Goal: Transaction & Acquisition: Obtain resource

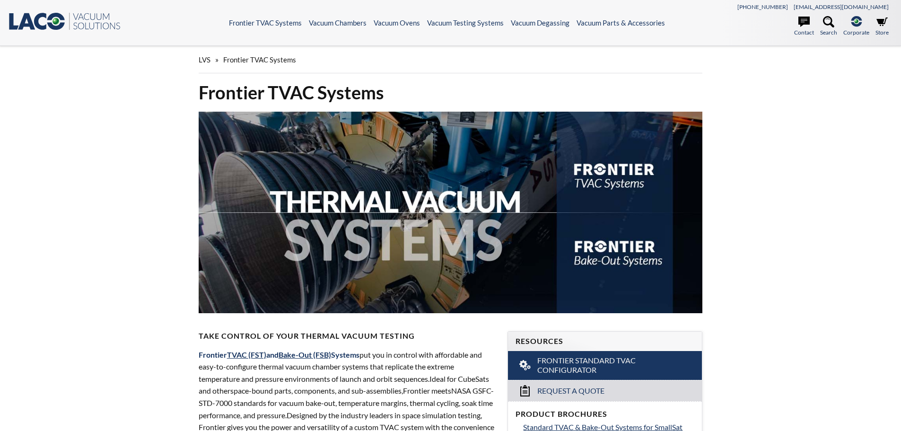
select select "Language Translate Widget"
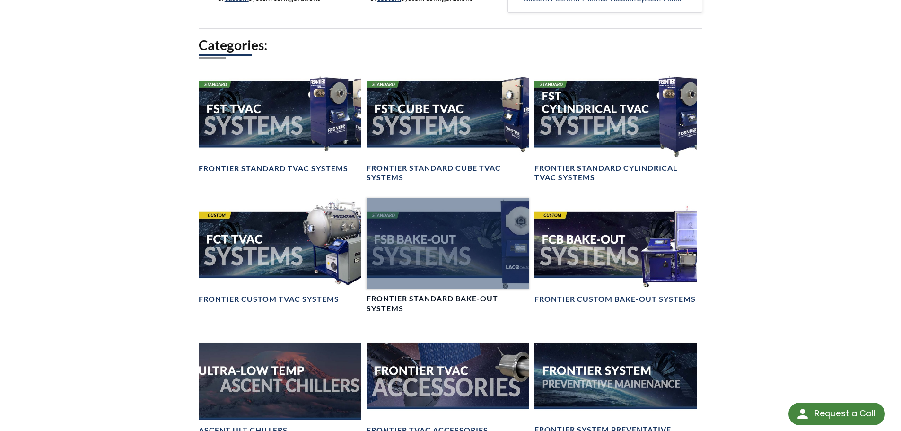
scroll to position [662, 0]
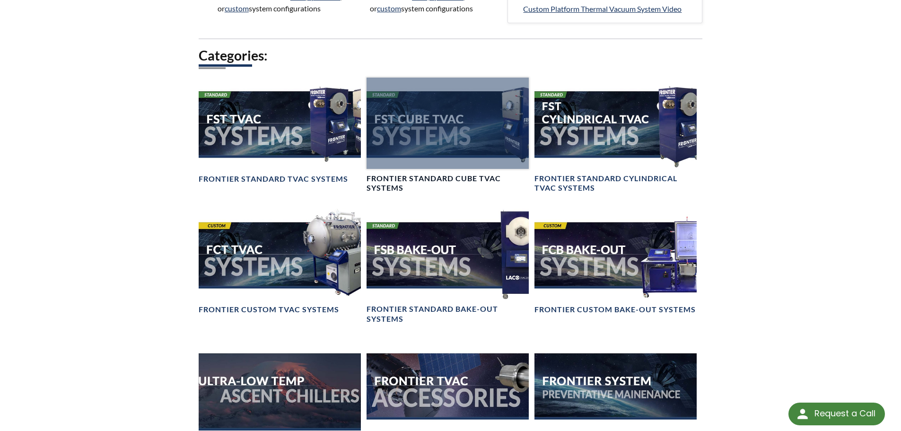
click at [410, 193] on h4 "Frontier Standard Cube TVAC Systems" at bounding box center [447, 184] width 162 height 20
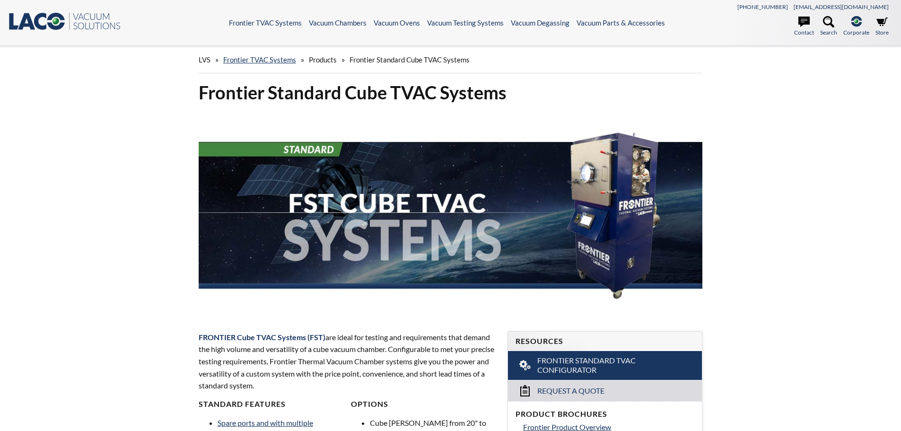
select select "Language Translate Widget"
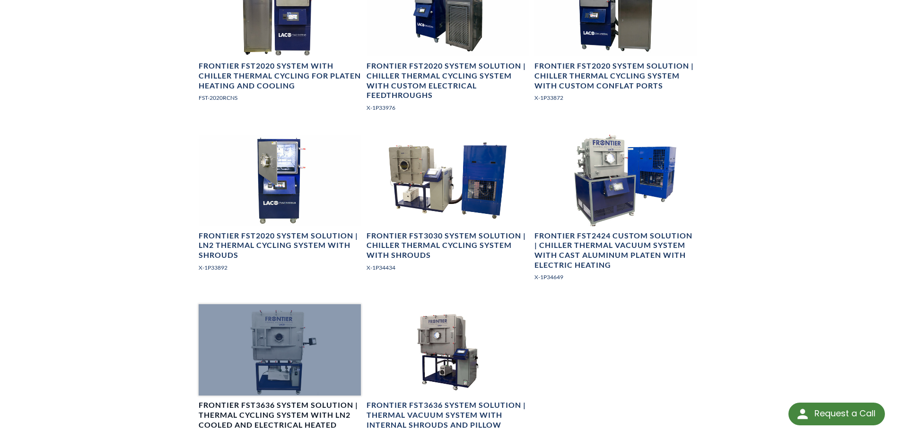
scroll to position [641, 0]
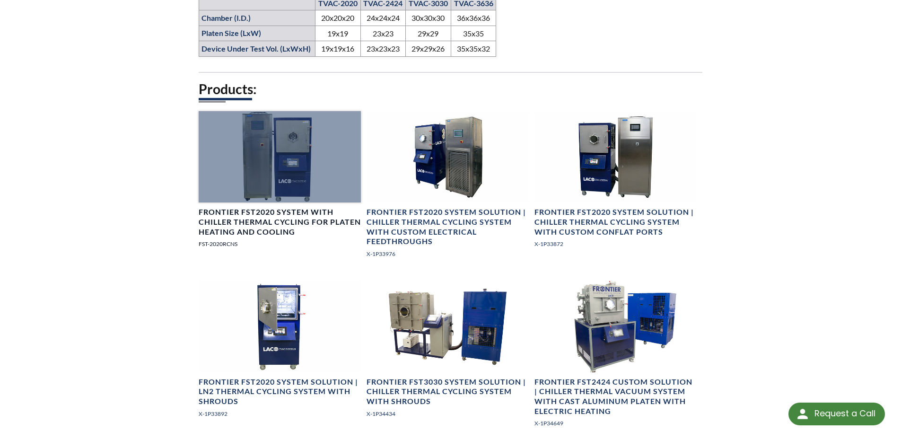
click at [266, 215] on h4 "Frontier FST2020 System with Chiller Thermal Cycling for Platen Heating and Coo…" at bounding box center [280, 221] width 162 height 29
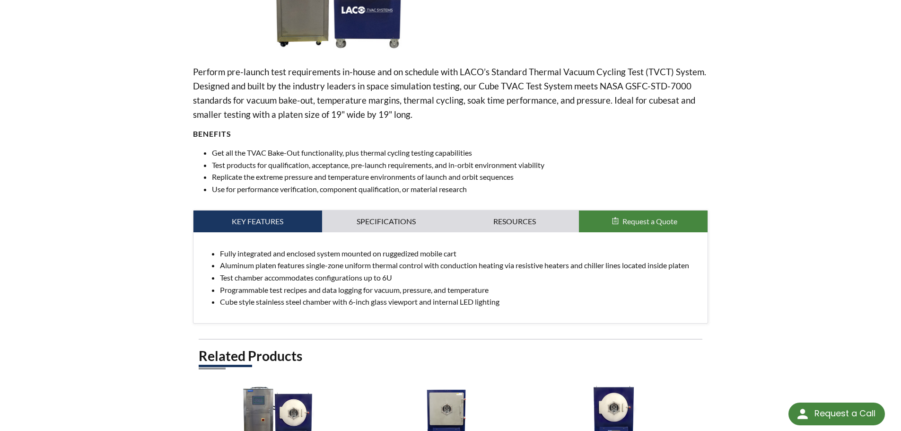
scroll to position [284, 0]
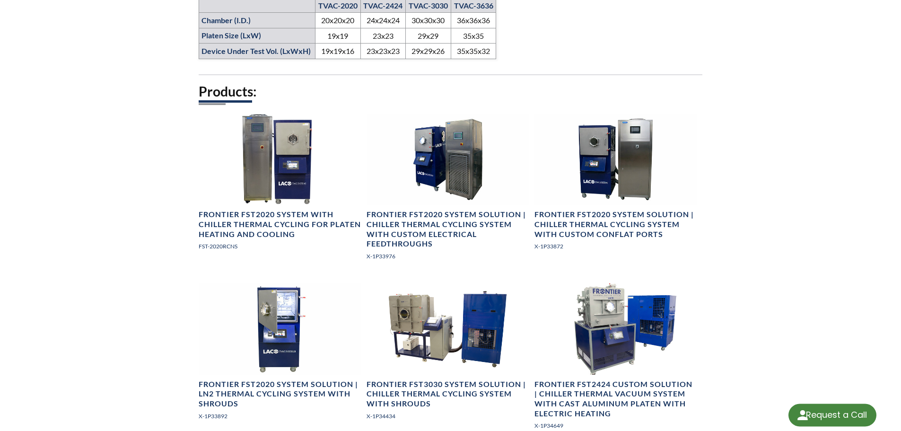
select select "Language Translate Widget"
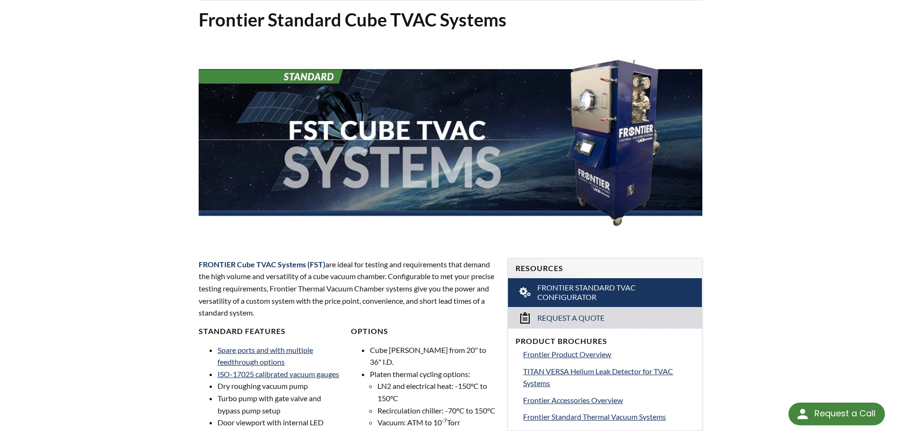
scroll to position [24, 0]
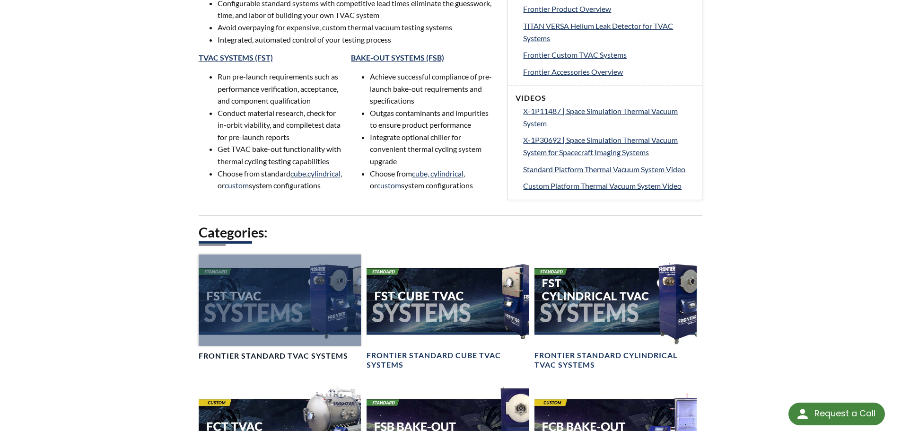
scroll to position [473, 0]
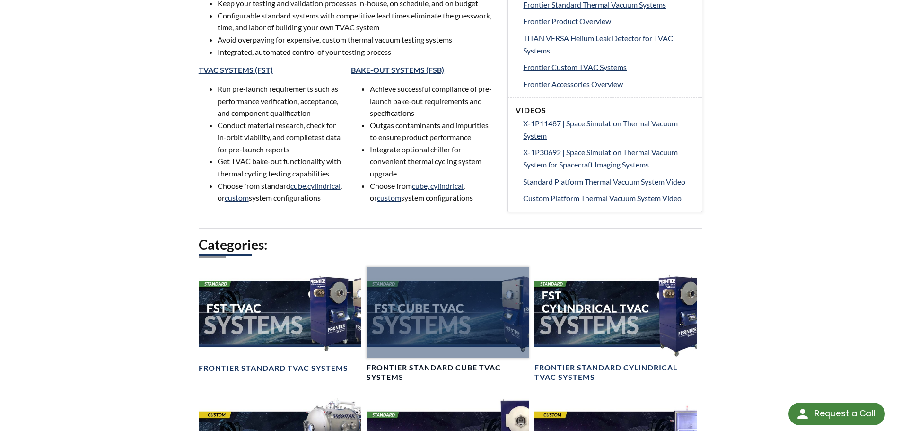
click at [420, 325] on div at bounding box center [447, 312] width 162 height 91
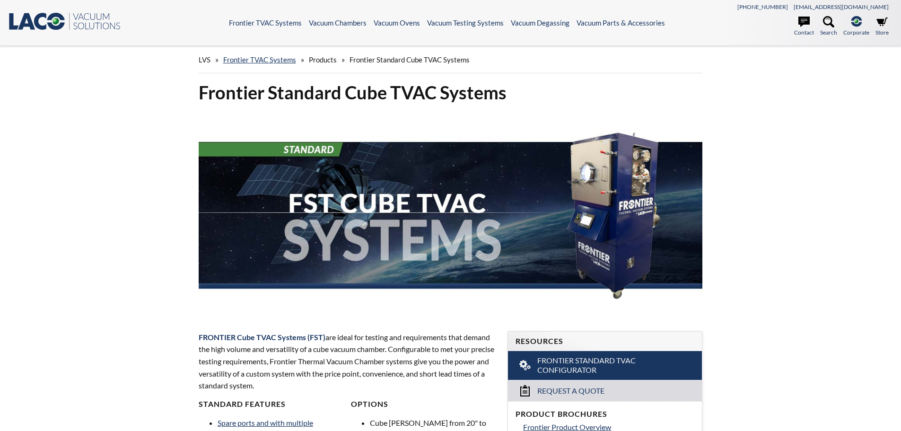
select select "Language Translate Widget"
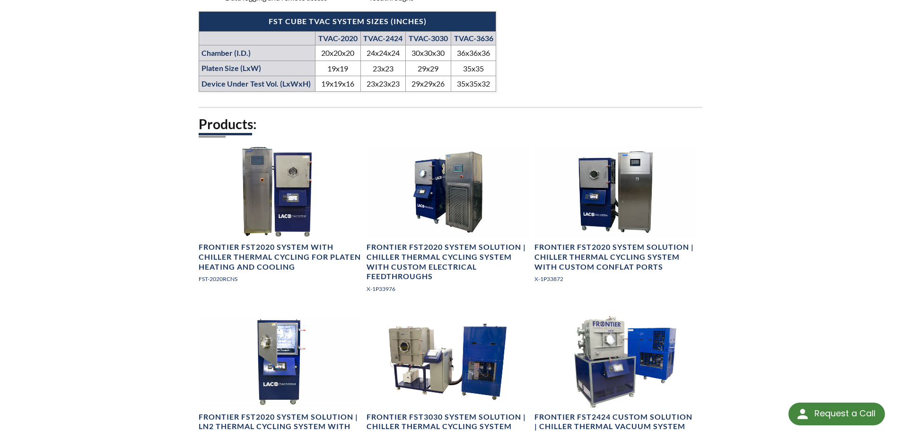
scroll to position [615, 0]
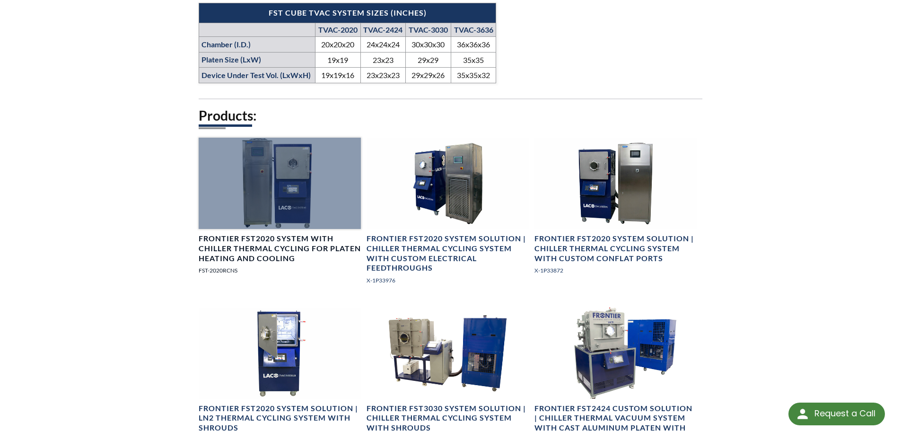
click at [334, 179] on div at bounding box center [280, 183] width 162 height 91
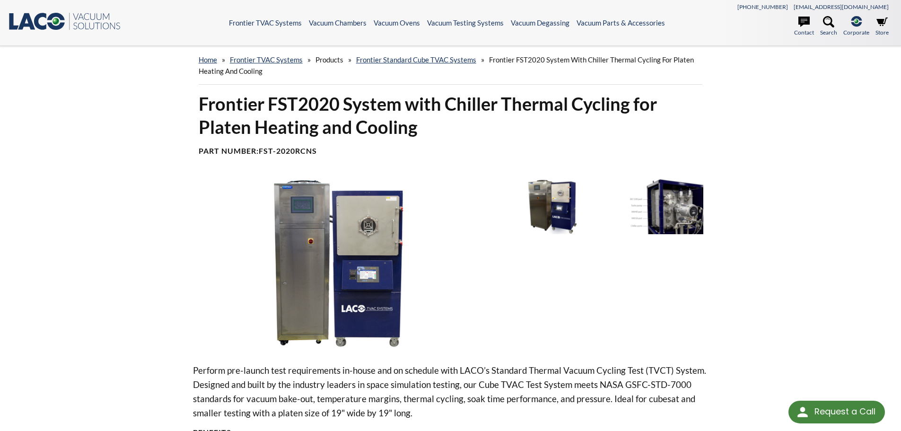
click at [688, 214] on img at bounding box center [654, 206] width 98 height 55
click at [383, 233] on img at bounding box center [344, 263] width 302 height 169
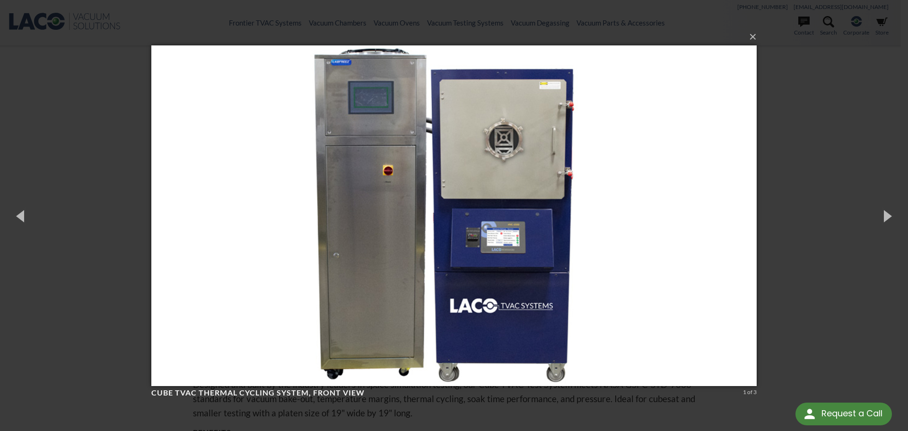
click at [512, 152] on img at bounding box center [453, 215] width 605 height 378
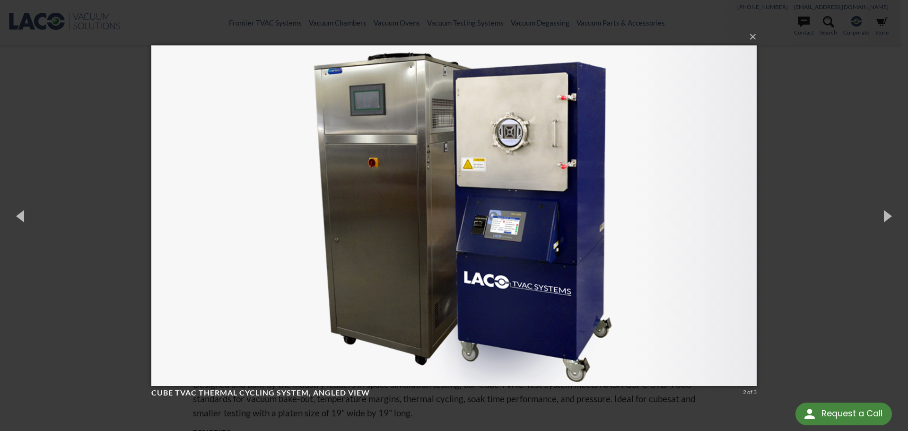
click at [518, 151] on img at bounding box center [453, 215] width 605 height 378
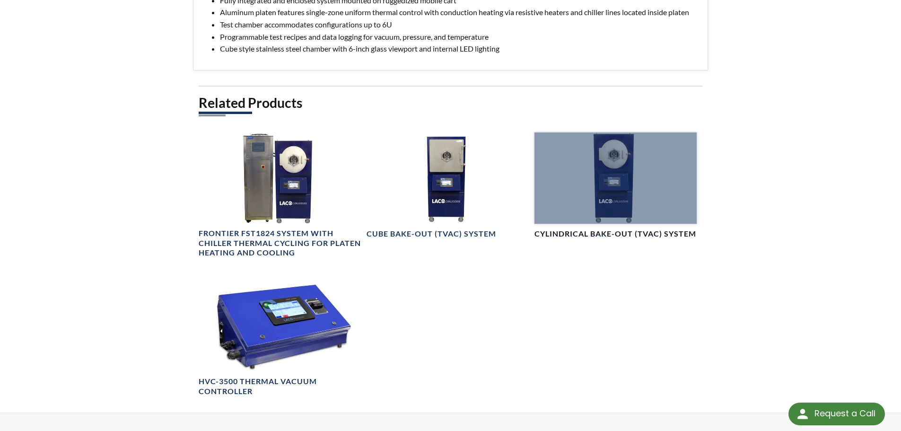
scroll to position [532, 0]
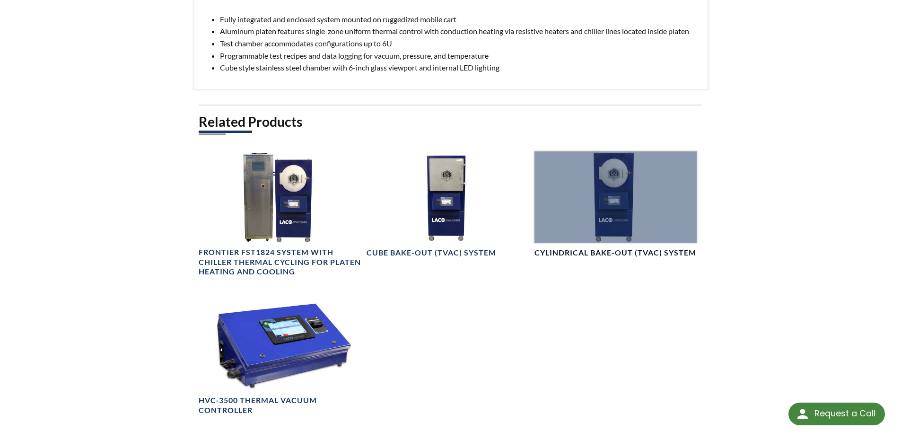
click at [646, 201] on div at bounding box center [615, 196] width 162 height 91
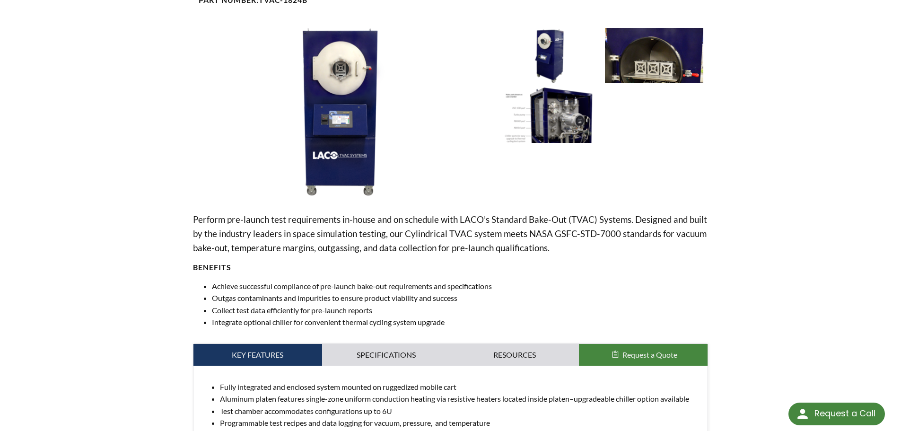
select select "Language Translate Widget"
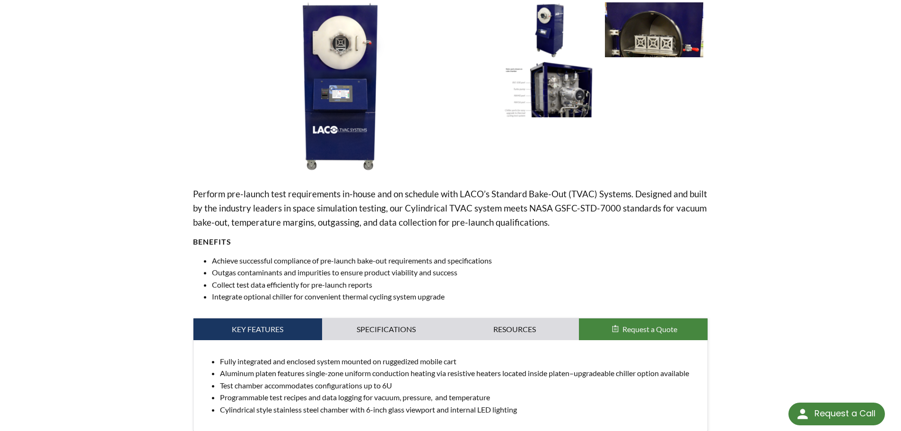
click at [668, 36] on img at bounding box center [654, 29] width 98 height 55
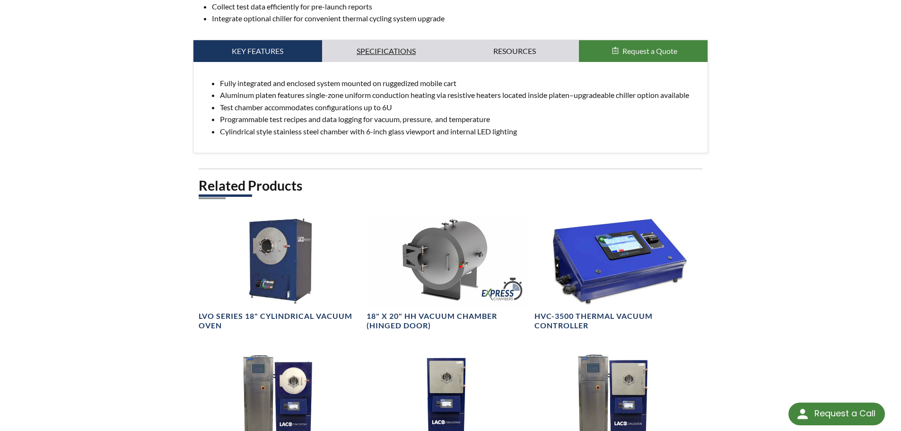
scroll to position [426, 0]
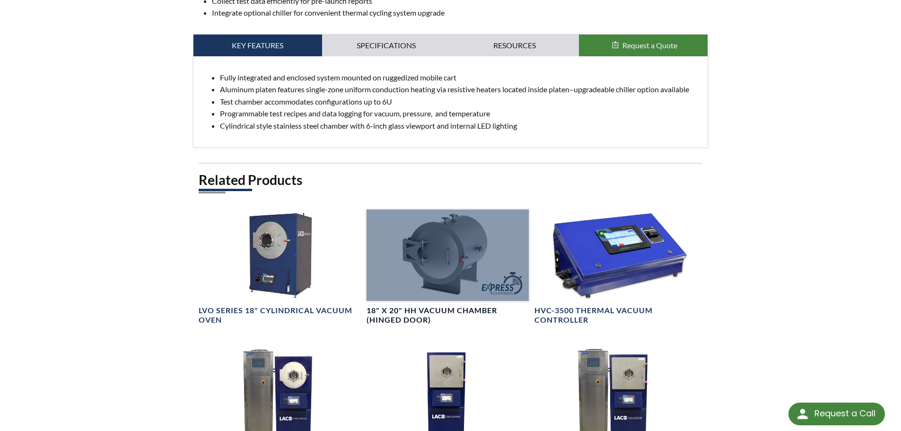
click at [444, 257] on div at bounding box center [447, 254] width 162 height 91
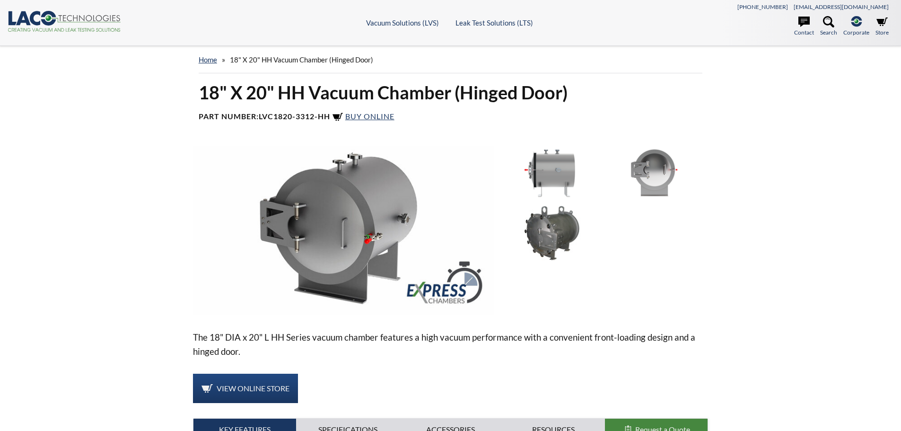
select select "Language Translate Widget"
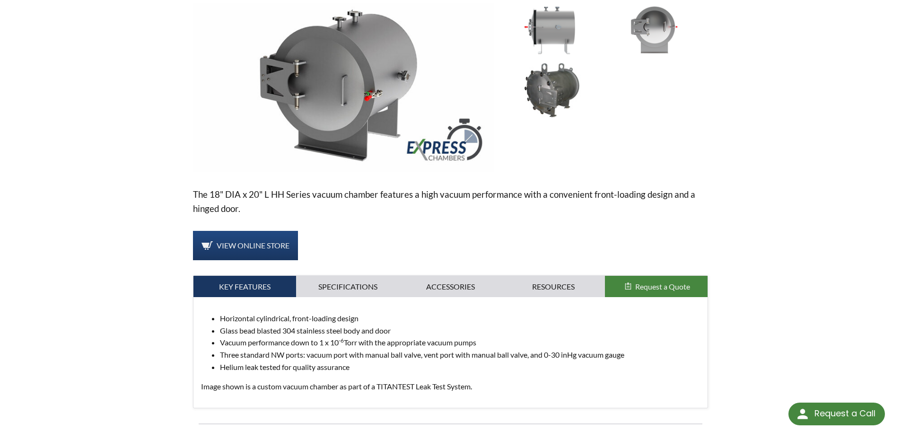
scroll to position [142, 0]
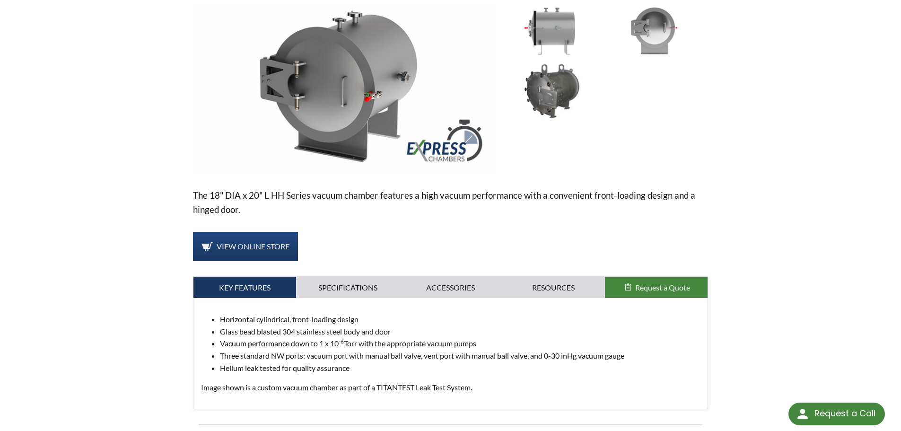
click at [644, 20] on img at bounding box center [654, 31] width 98 height 55
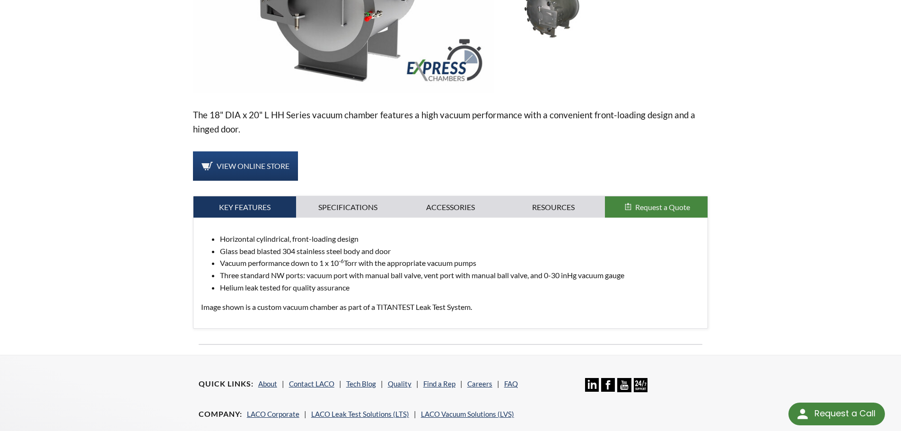
scroll to position [236, 0]
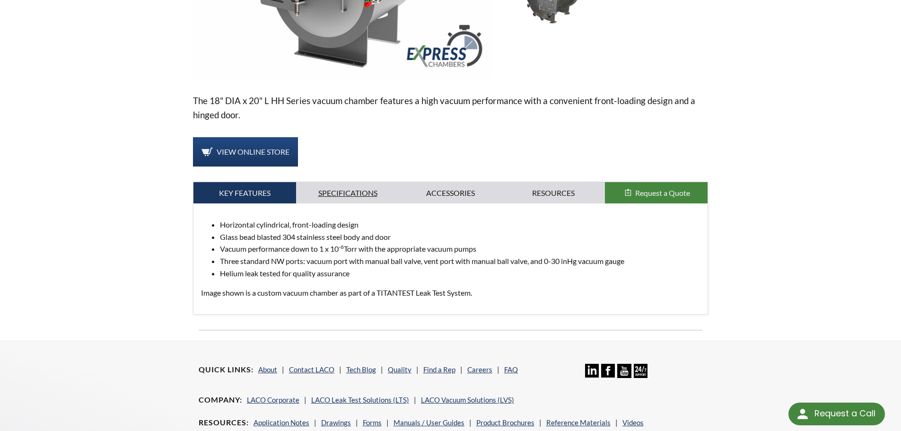
click at [340, 189] on link "Specifications" at bounding box center [347, 193] width 103 height 22
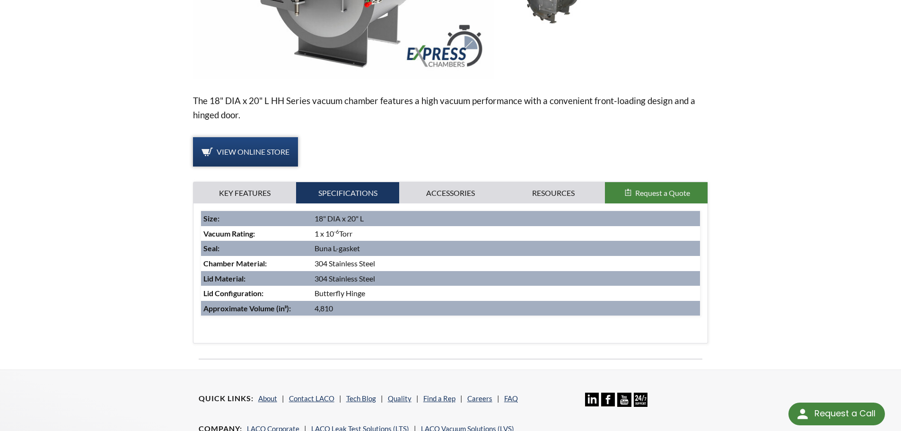
click at [278, 155] on span "View Online Store" at bounding box center [253, 151] width 73 height 9
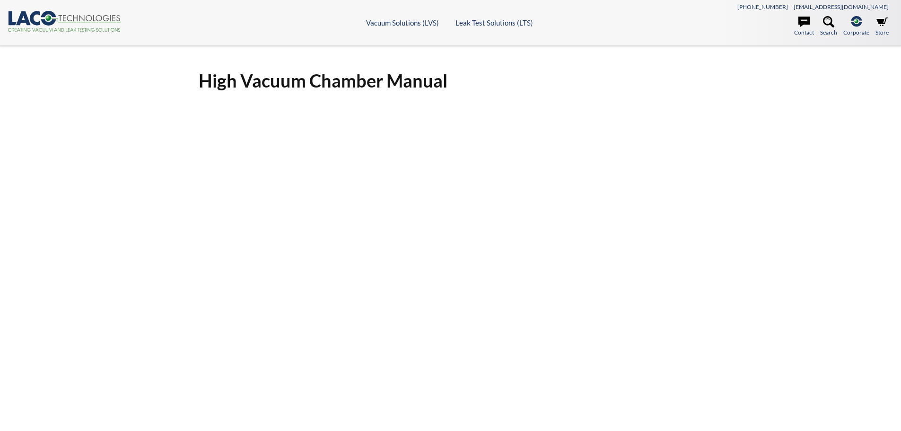
select select "Language Translate Widget"
click at [175, 131] on div "High Vacuum Chamber Manual Click Here To Download" at bounding box center [450, 308] width 605 height 495
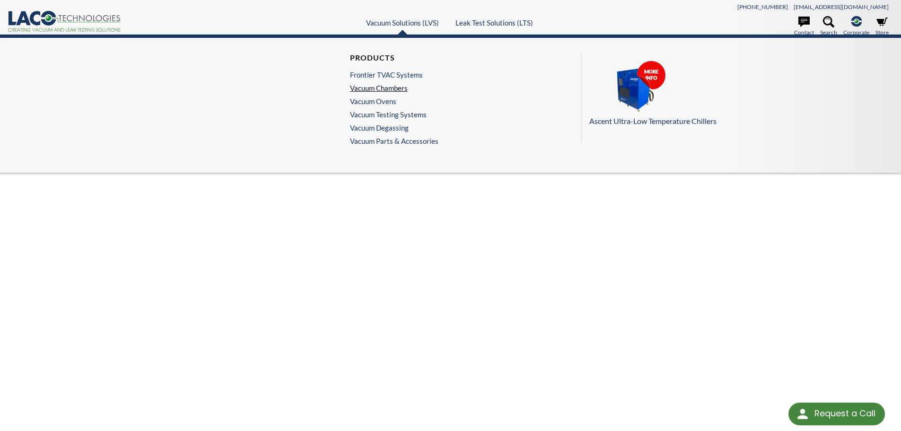
click at [391, 88] on link "Vacuum Chambers" at bounding box center [392, 88] width 84 height 9
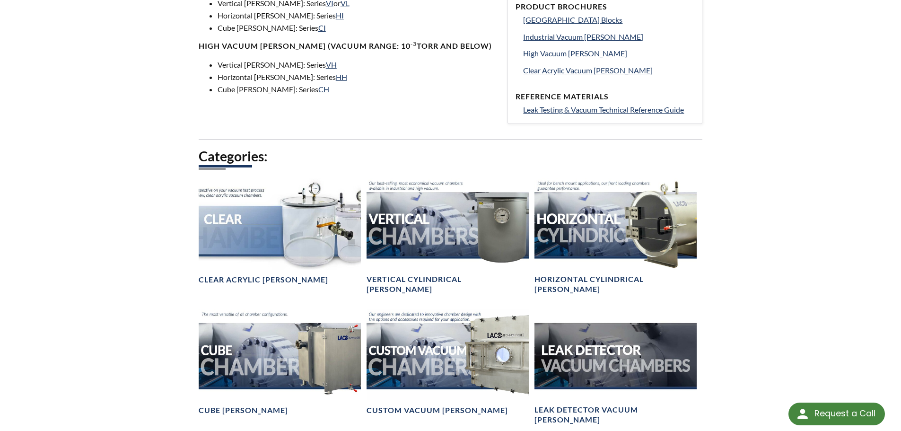
scroll to position [426, 0]
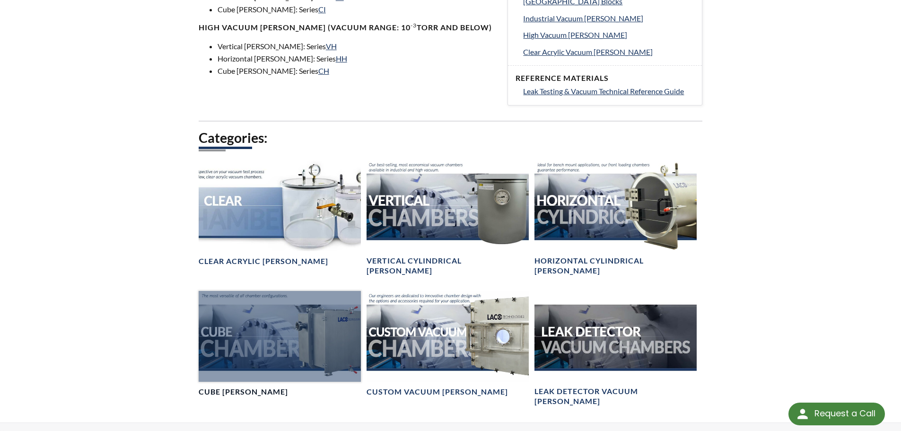
click at [241, 344] on div at bounding box center [280, 336] width 162 height 91
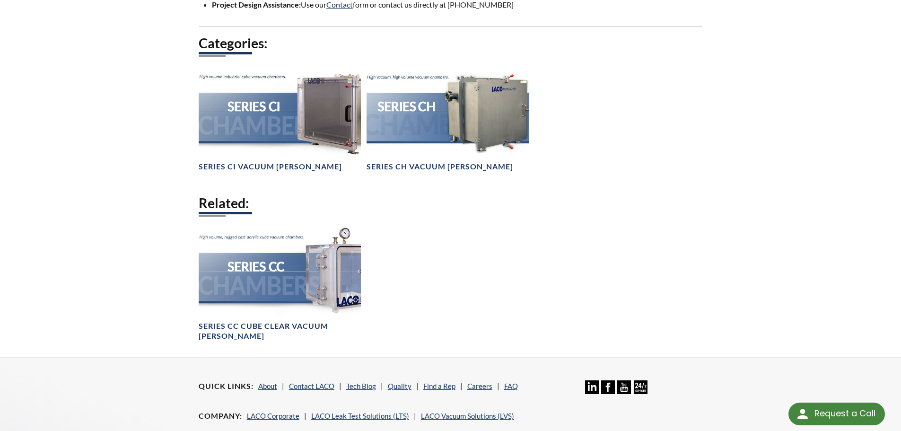
scroll to position [709, 0]
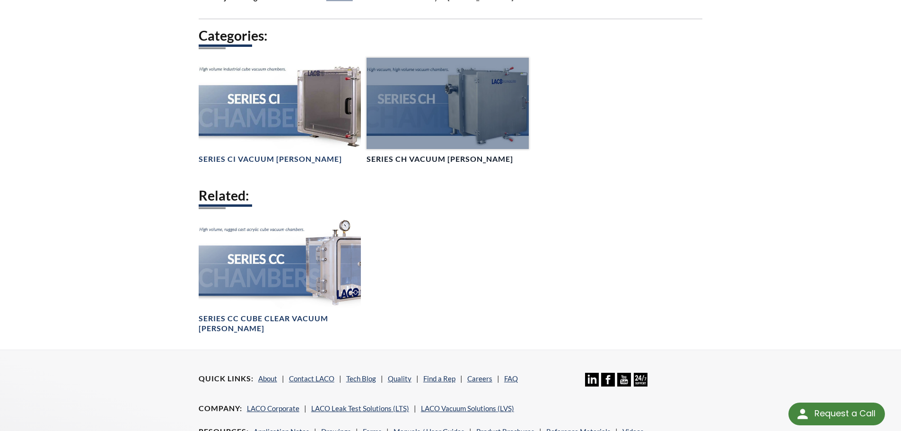
click at [475, 106] on div at bounding box center [447, 103] width 162 height 91
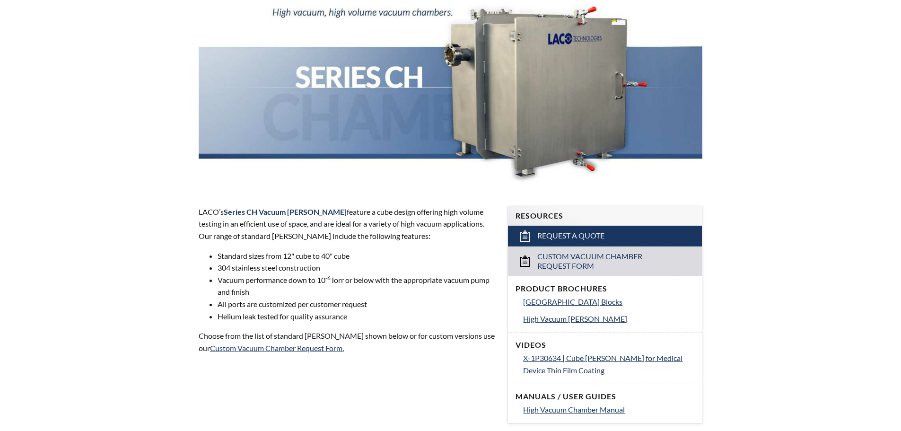
select select "Language Translate Widget"
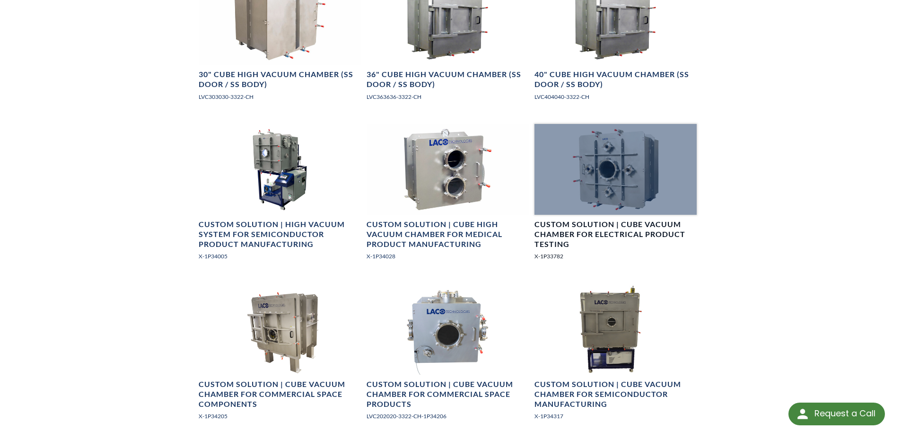
scroll to position [852, 0]
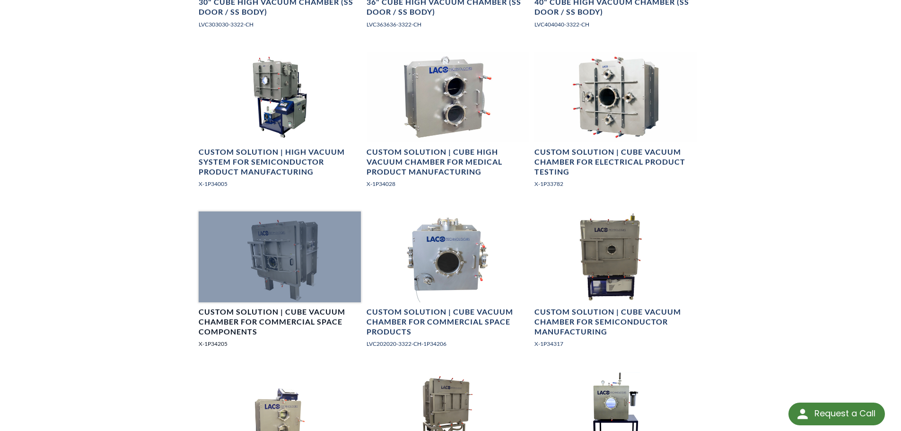
click at [299, 256] on div at bounding box center [280, 256] width 162 height 91
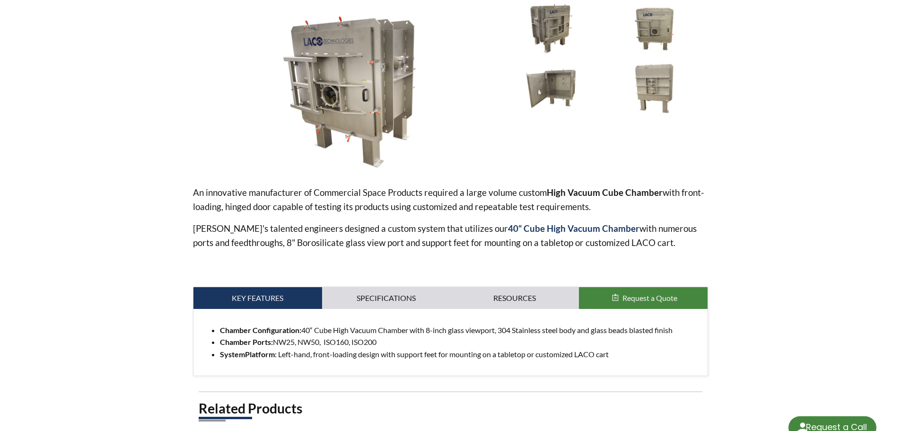
scroll to position [189, 0]
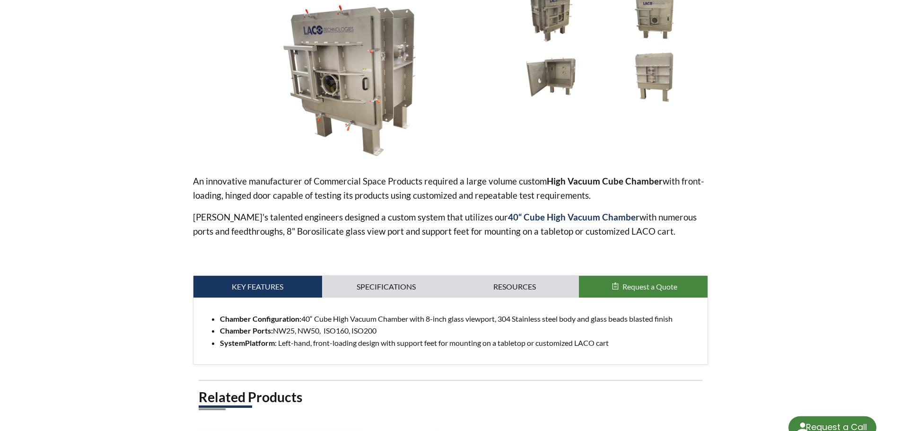
select select "Language Translate Widget"
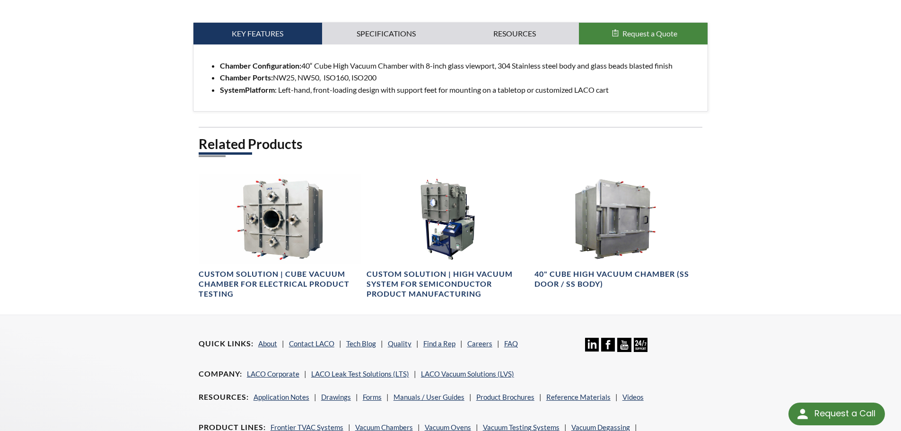
scroll to position [426, 0]
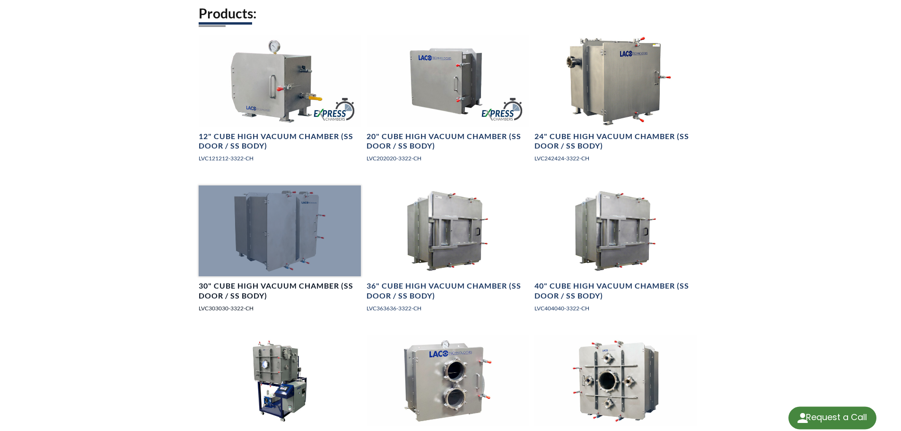
select select "Language Translate Widget"
click at [285, 242] on div at bounding box center [280, 230] width 162 height 91
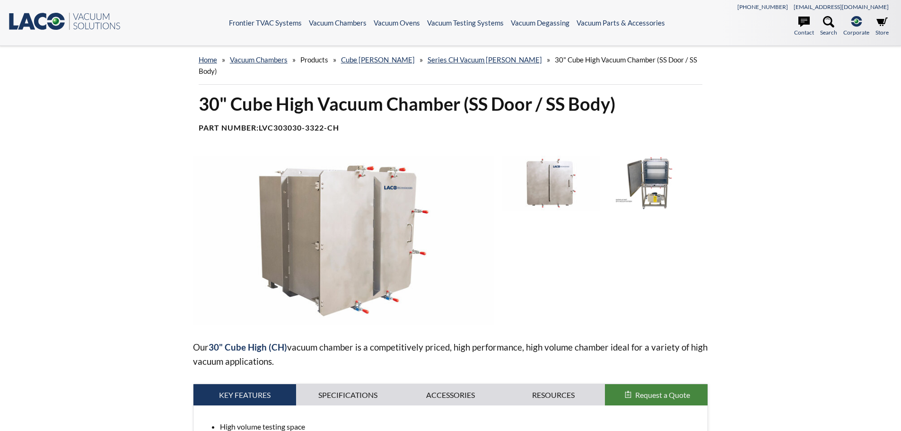
select select "Language Translate Widget"
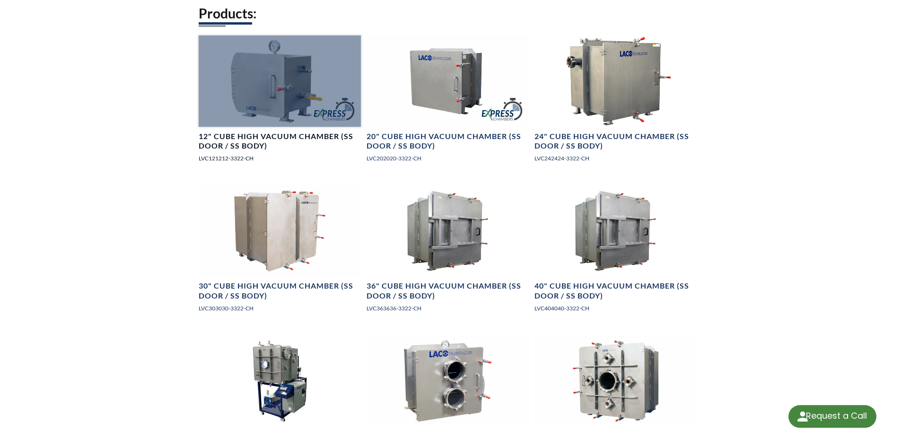
select select "Language Translate Widget"
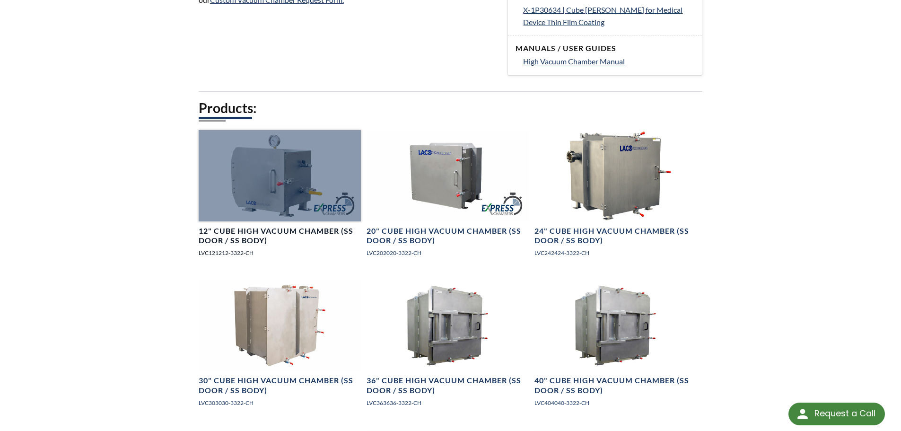
click at [297, 157] on div at bounding box center [280, 175] width 162 height 91
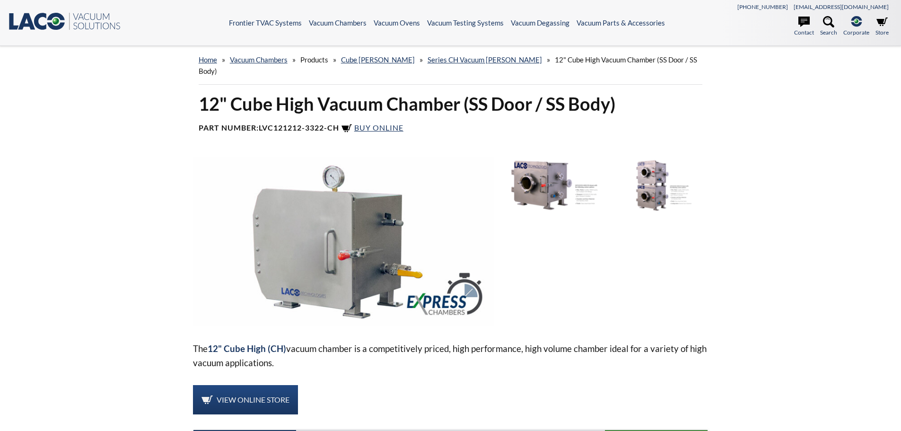
select select "Language Translate Widget"
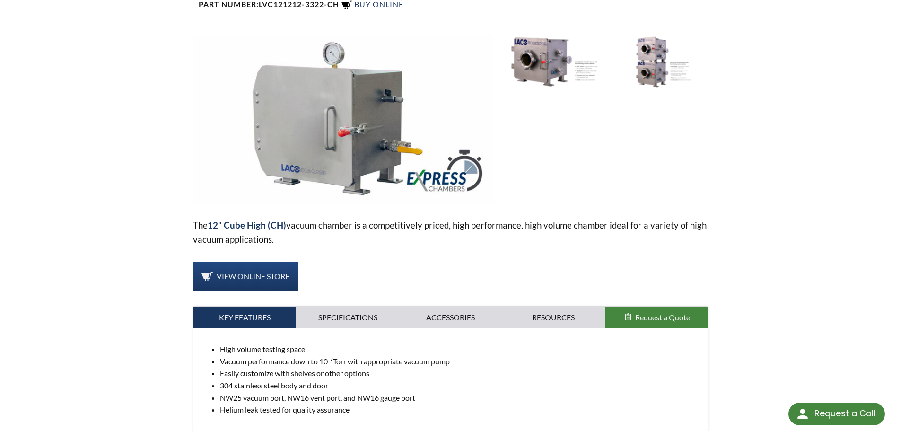
scroll to position [189, 0]
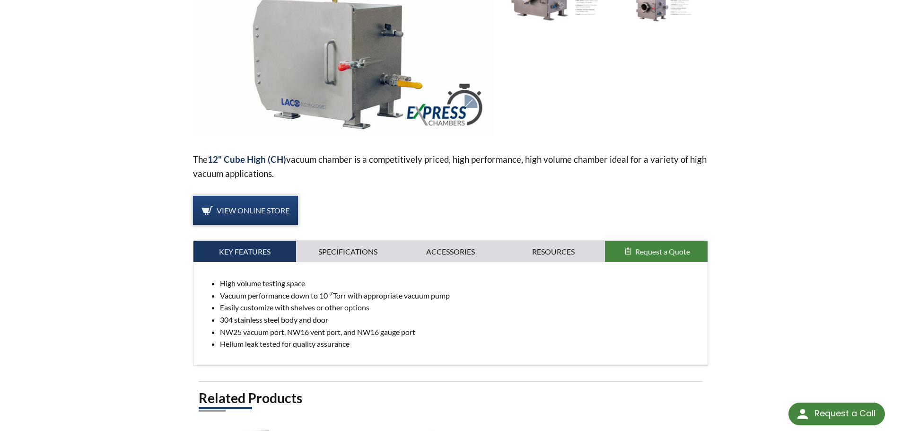
click at [244, 206] on span "View Online Store" at bounding box center [253, 210] width 73 height 9
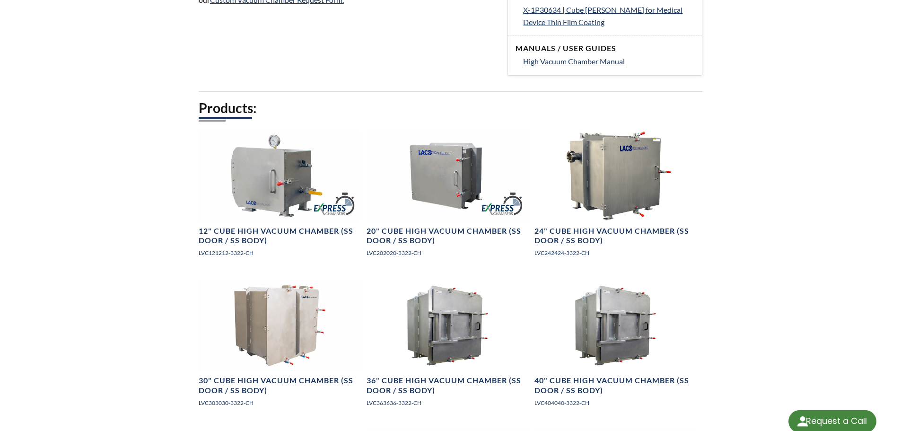
select select "Language Translate Widget"
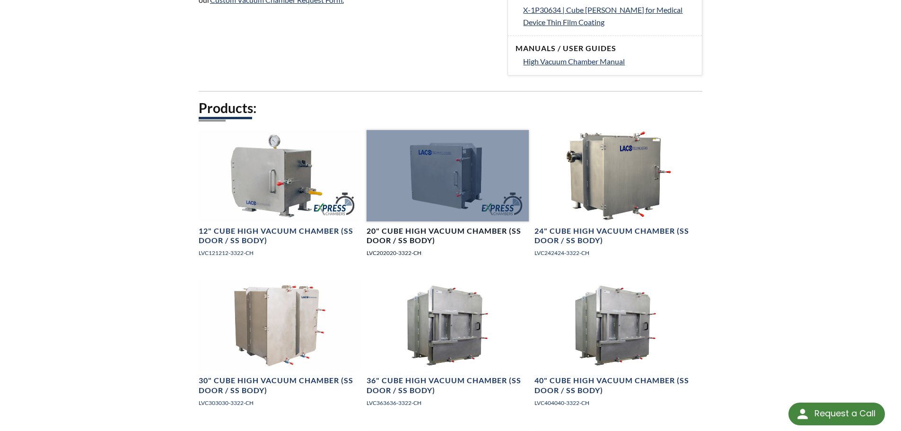
click at [435, 188] on div at bounding box center [447, 175] width 162 height 91
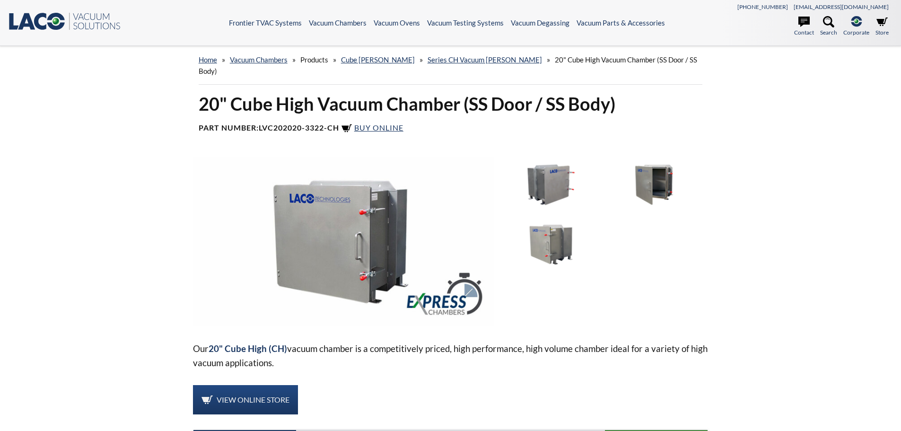
select select "Language Translate Widget"
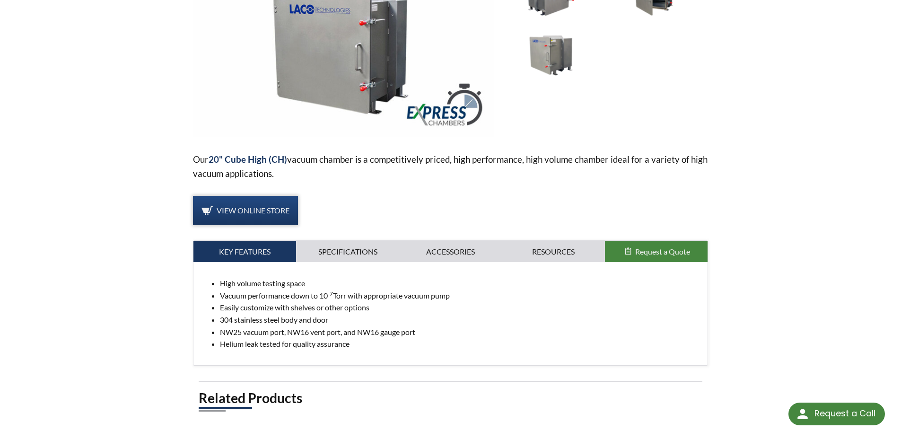
click at [236, 196] on link "View Online Store" at bounding box center [245, 210] width 105 height 29
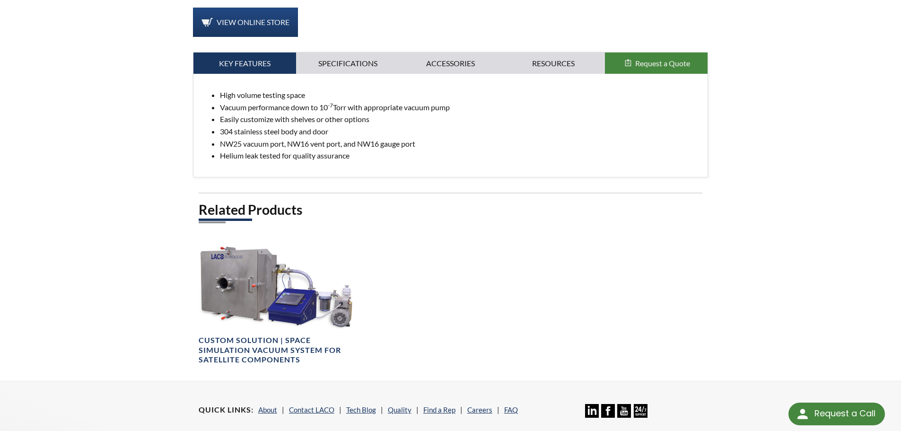
scroll to position [466, 0]
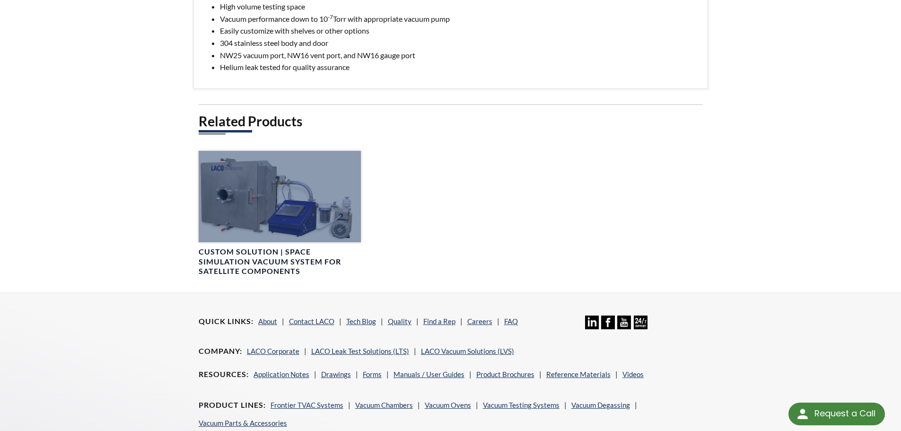
click at [247, 194] on div at bounding box center [280, 196] width 162 height 91
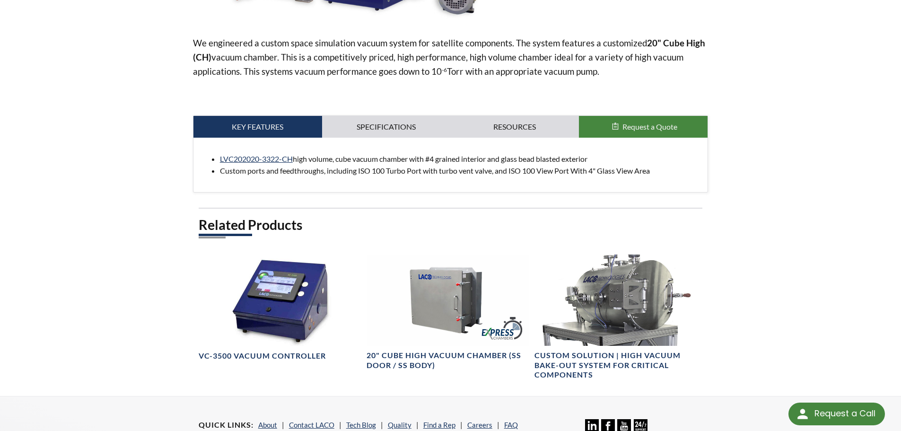
scroll to position [331, 0]
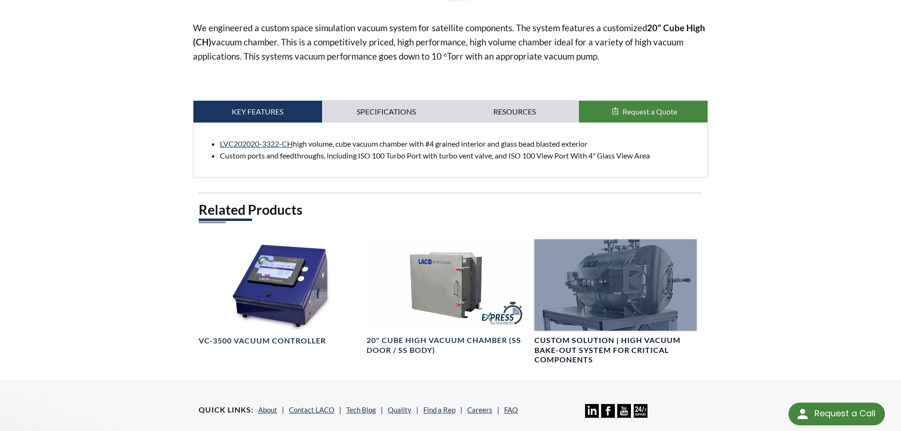
click at [652, 347] on h4 "Custom Solution | High Vacuum Bake-Out System for Critical Components" at bounding box center [615, 349] width 162 height 29
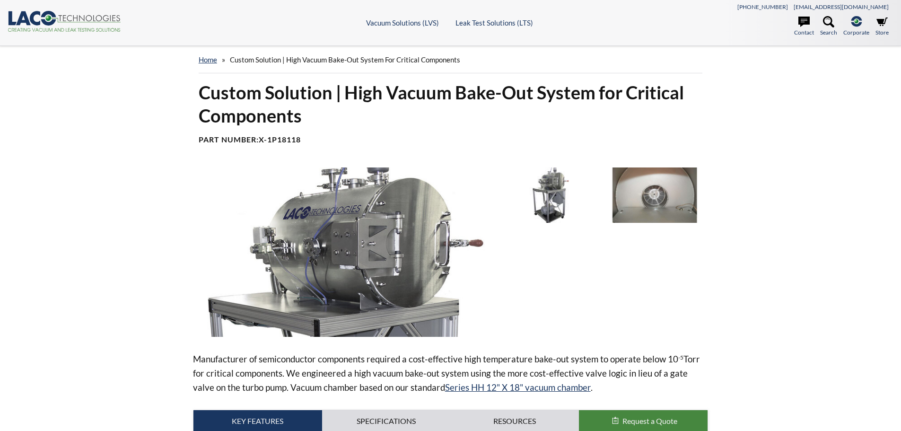
select select "Language Translate Widget"
click at [350, 226] on img at bounding box center [344, 251] width 302 height 169
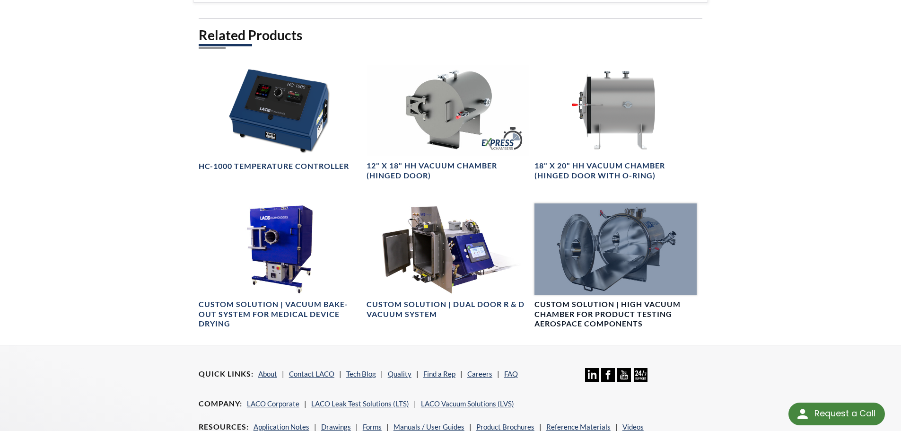
scroll to position [520, 0]
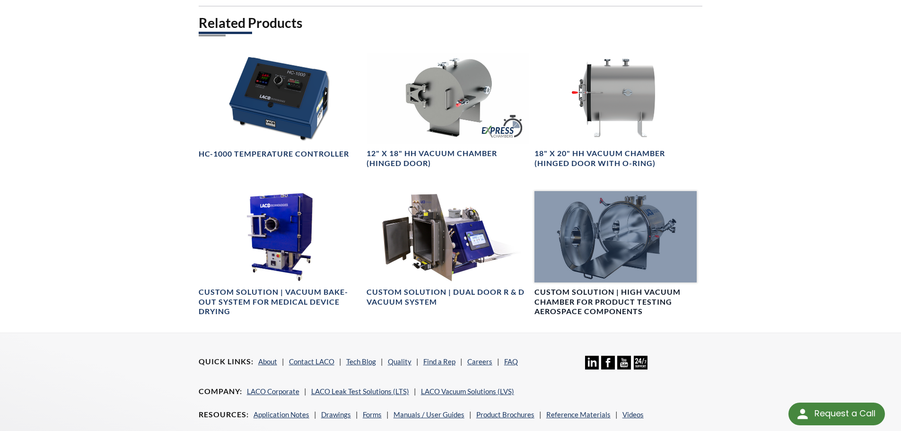
click at [609, 253] on div at bounding box center [615, 236] width 162 height 91
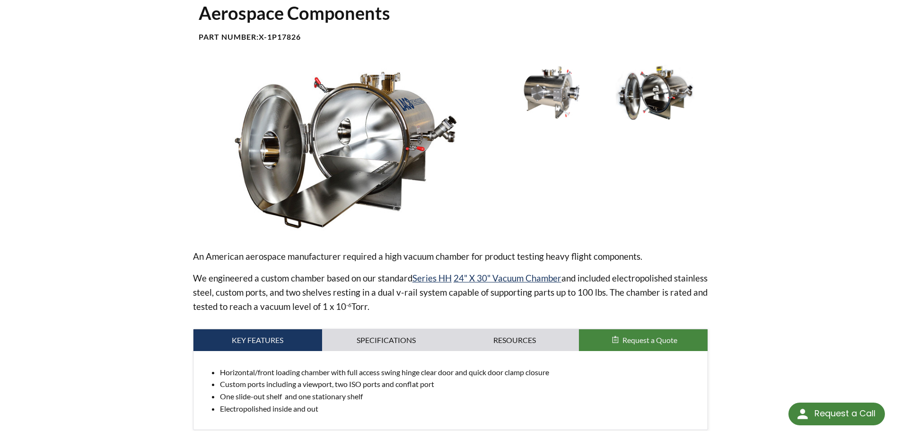
scroll to position [95, 0]
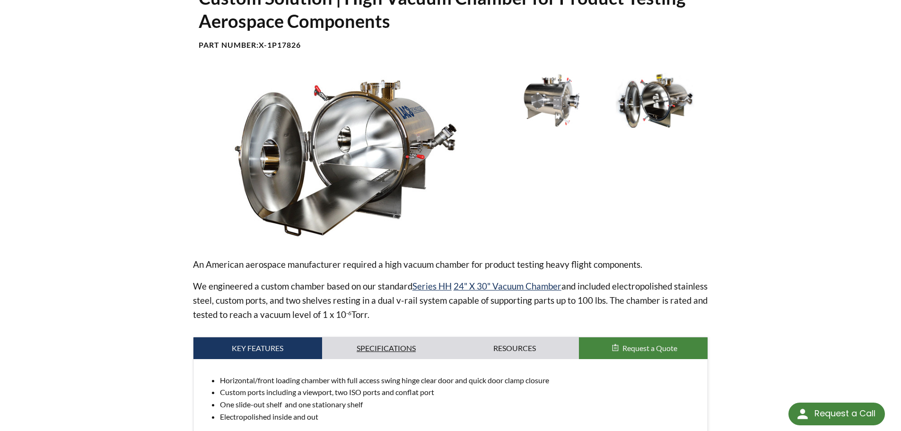
click at [395, 345] on link "Specifications" at bounding box center [386, 348] width 129 height 22
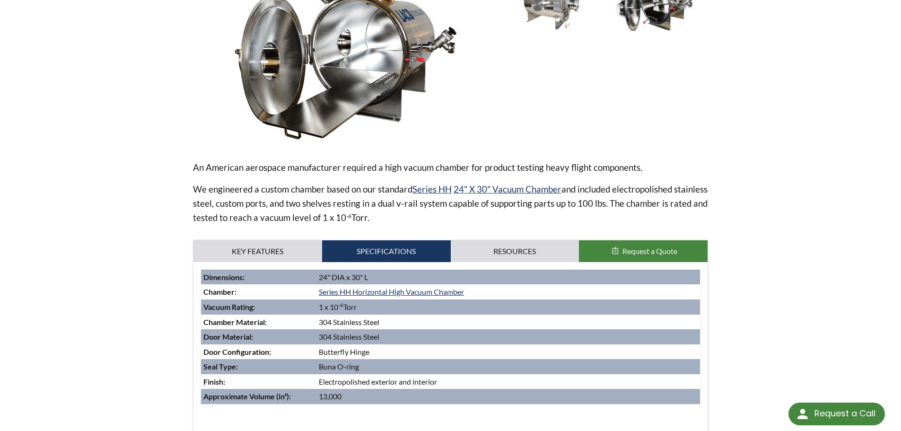
scroll to position [189, 0]
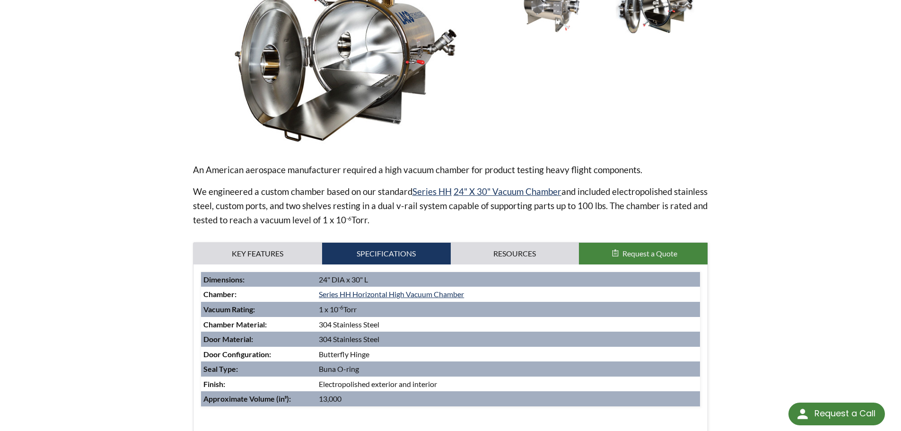
click at [634, 251] on span "Request a Quote" at bounding box center [649, 253] width 55 height 9
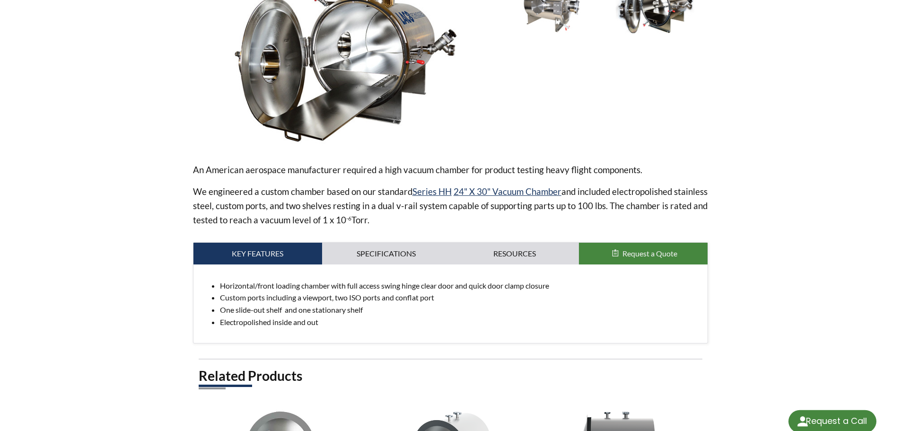
select select "Language Translate Widget"
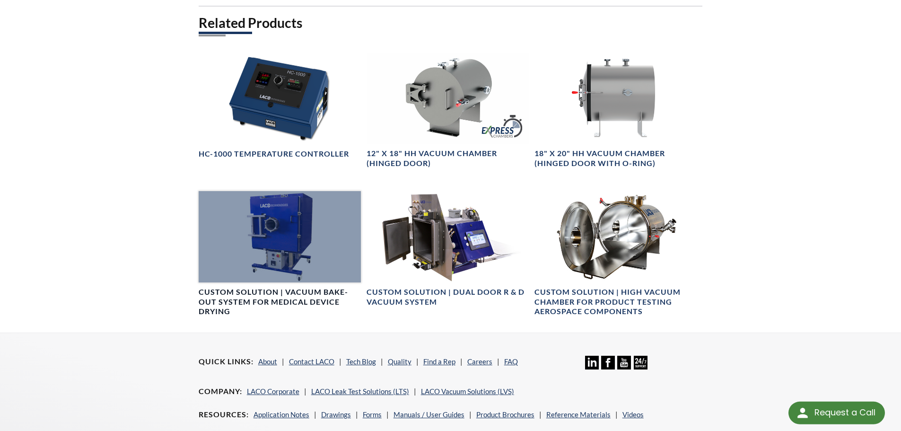
select select "Language Translate Widget"
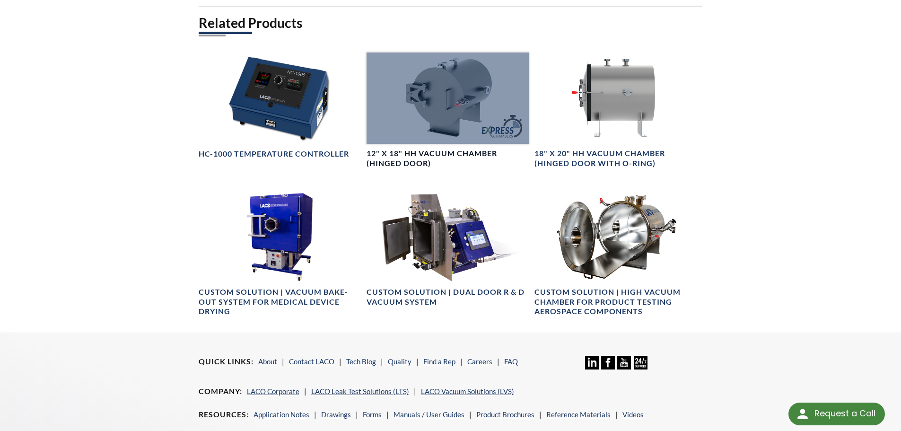
click at [409, 122] on div at bounding box center [447, 97] width 162 height 91
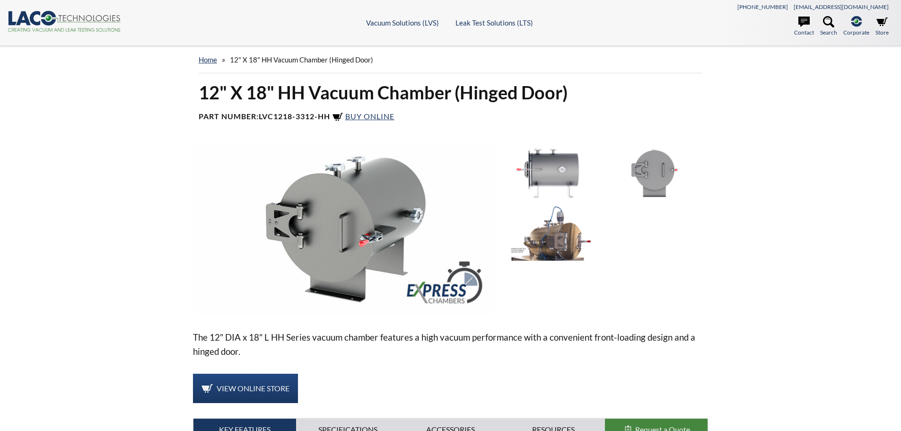
select select "Language Translate Widget"
click at [378, 226] on img at bounding box center [344, 230] width 302 height 169
click at [551, 236] on img at bounding box center [551, 233] width 98 height 55
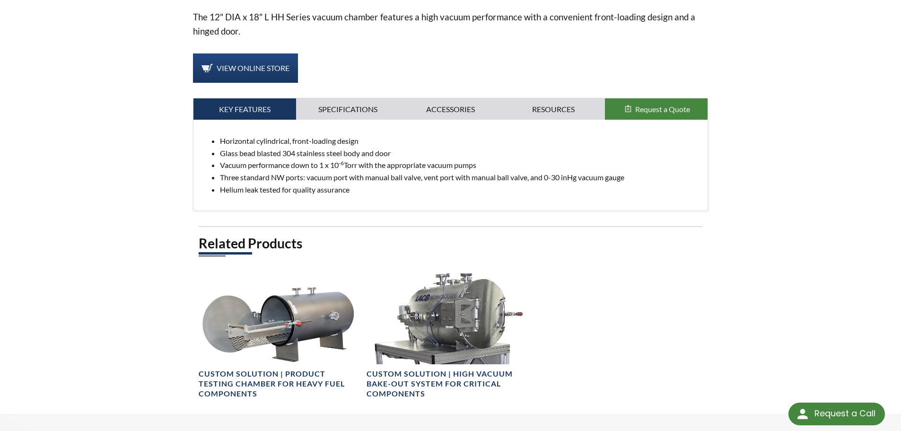
scroll to position [331, 0]
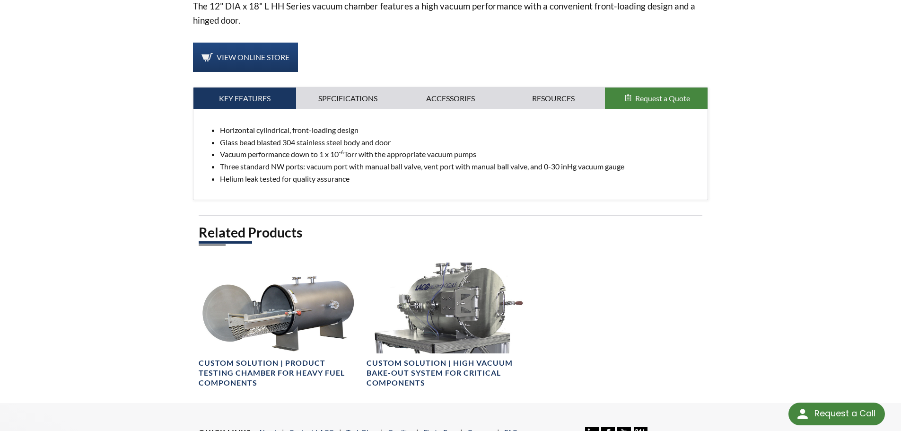
click at [688, 103] on button "Request a Quote" at bounding box center [656, 98] width 103 height 22
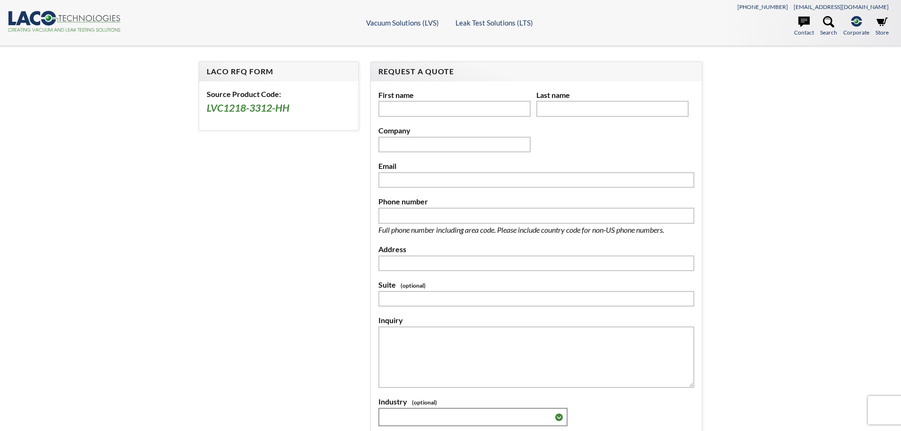
select select "Language Translate Widget"
